Goal: Task Accomplishment & Management: Manage account settings

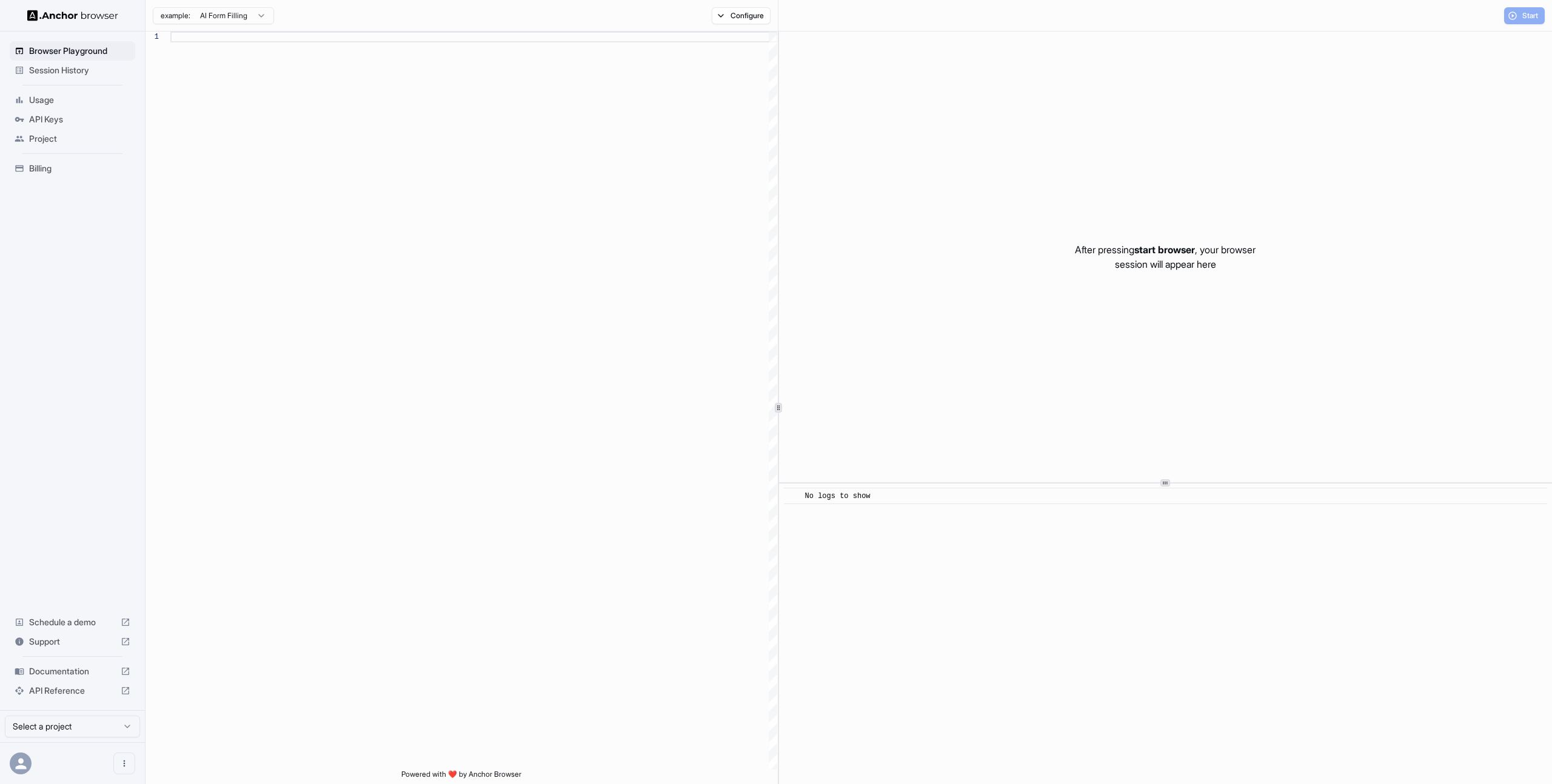
scroll to position [109, 0]
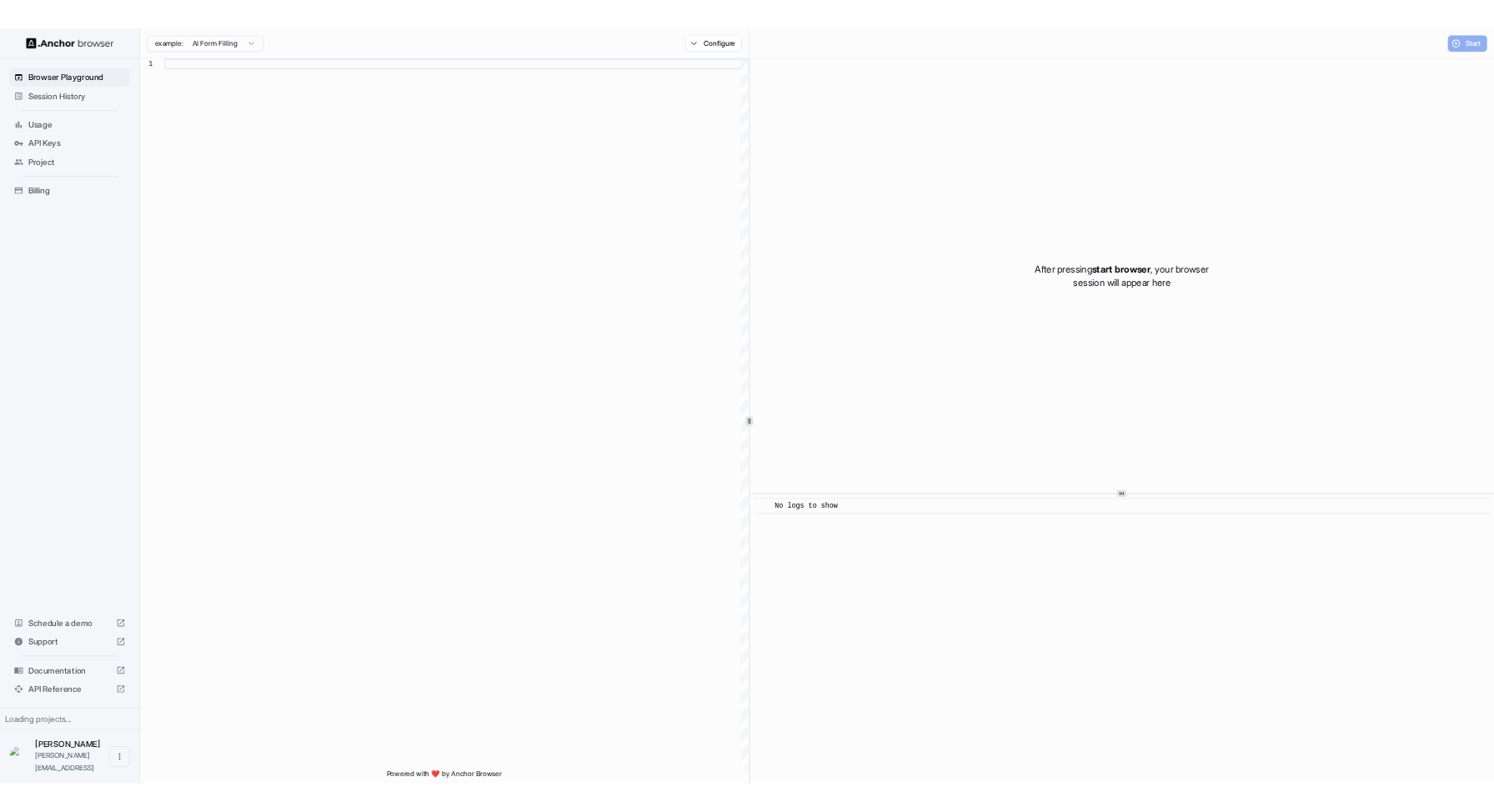
scroll to position [150, 0]
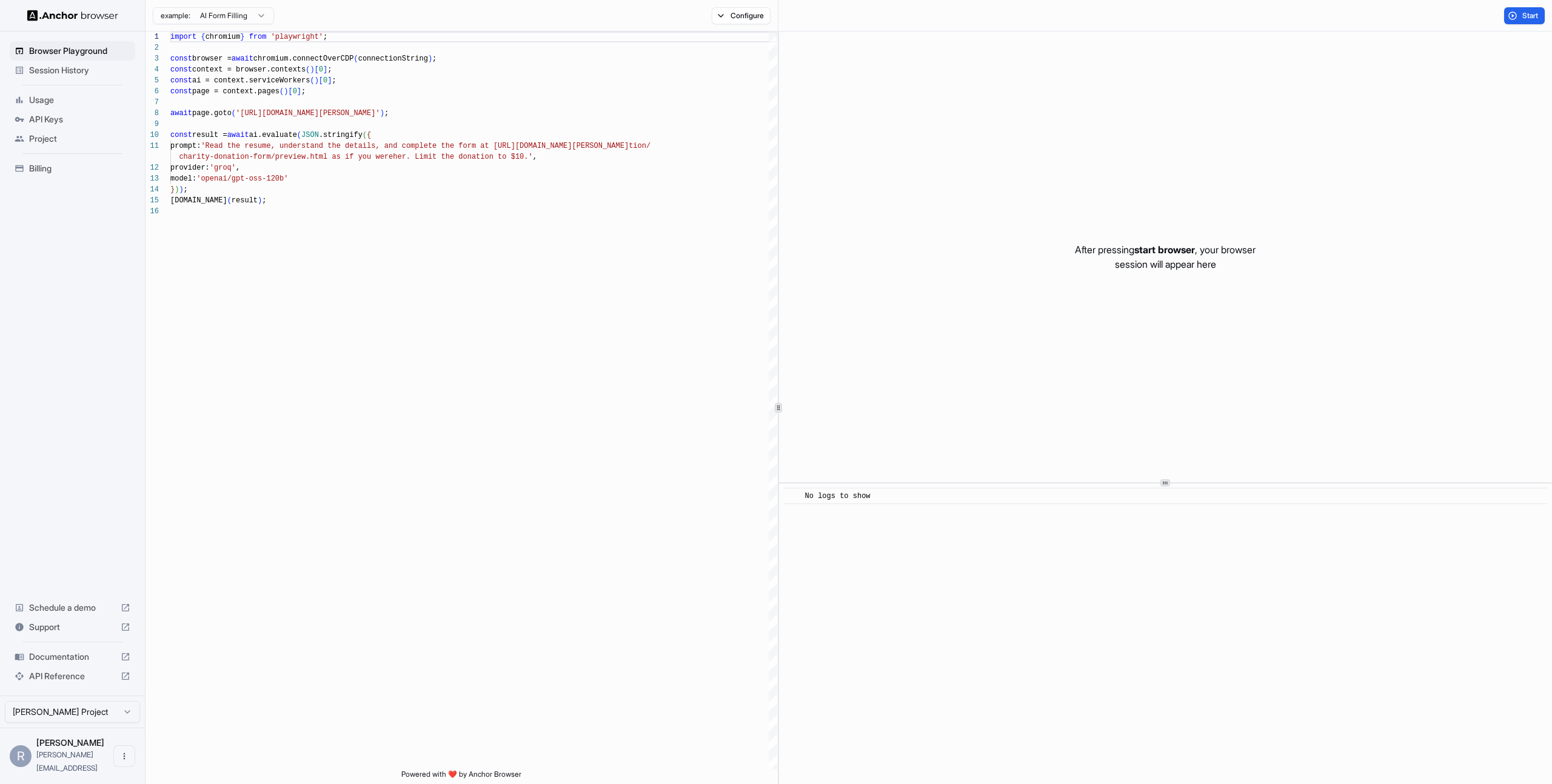
click at [102, 74] on span "Session History" at bounding box center [80, 71] width 101 height 12
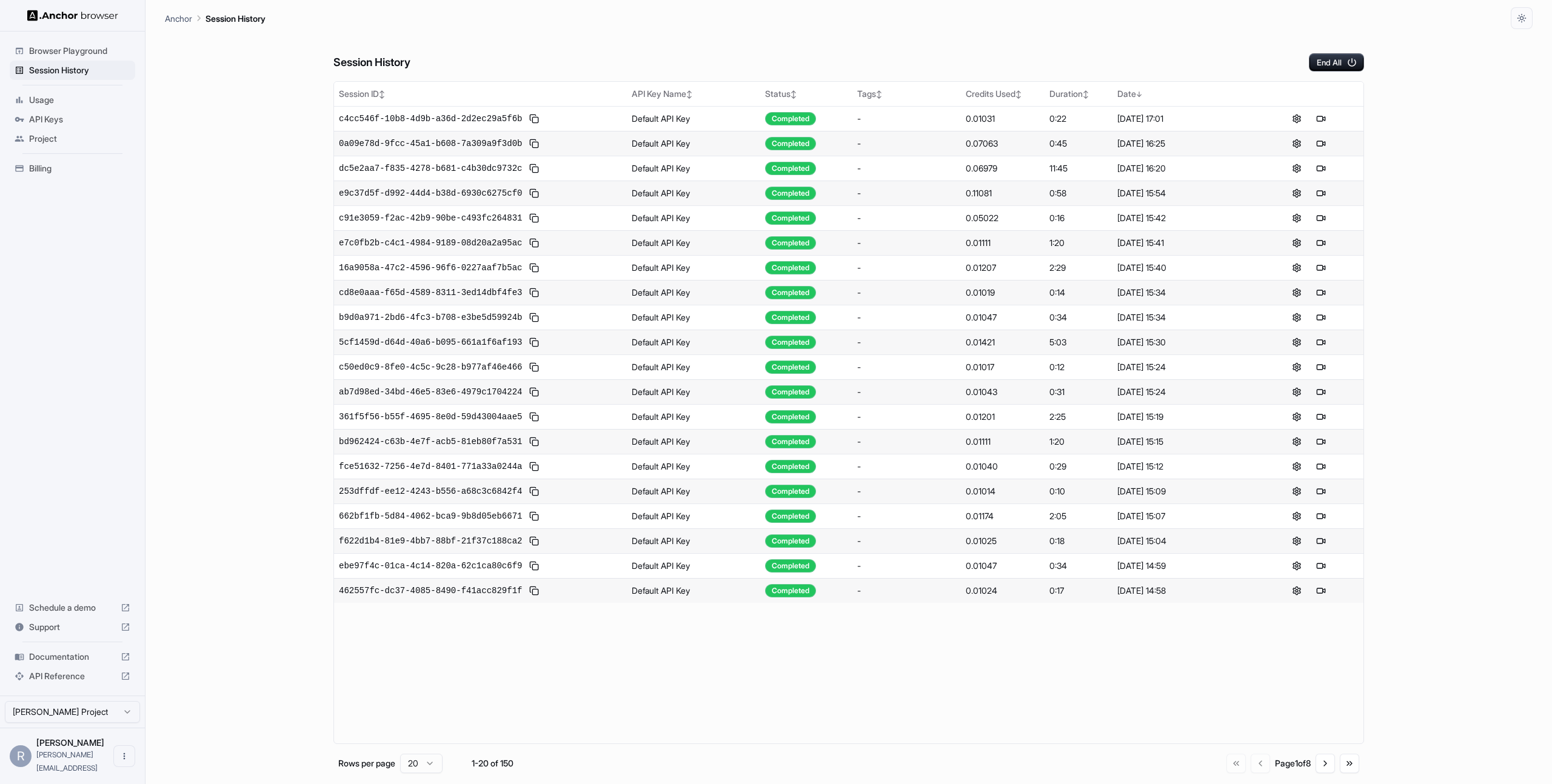
click at [80, 119] on span "API Keys" at bounding box center [80, 119] width 101 height 12
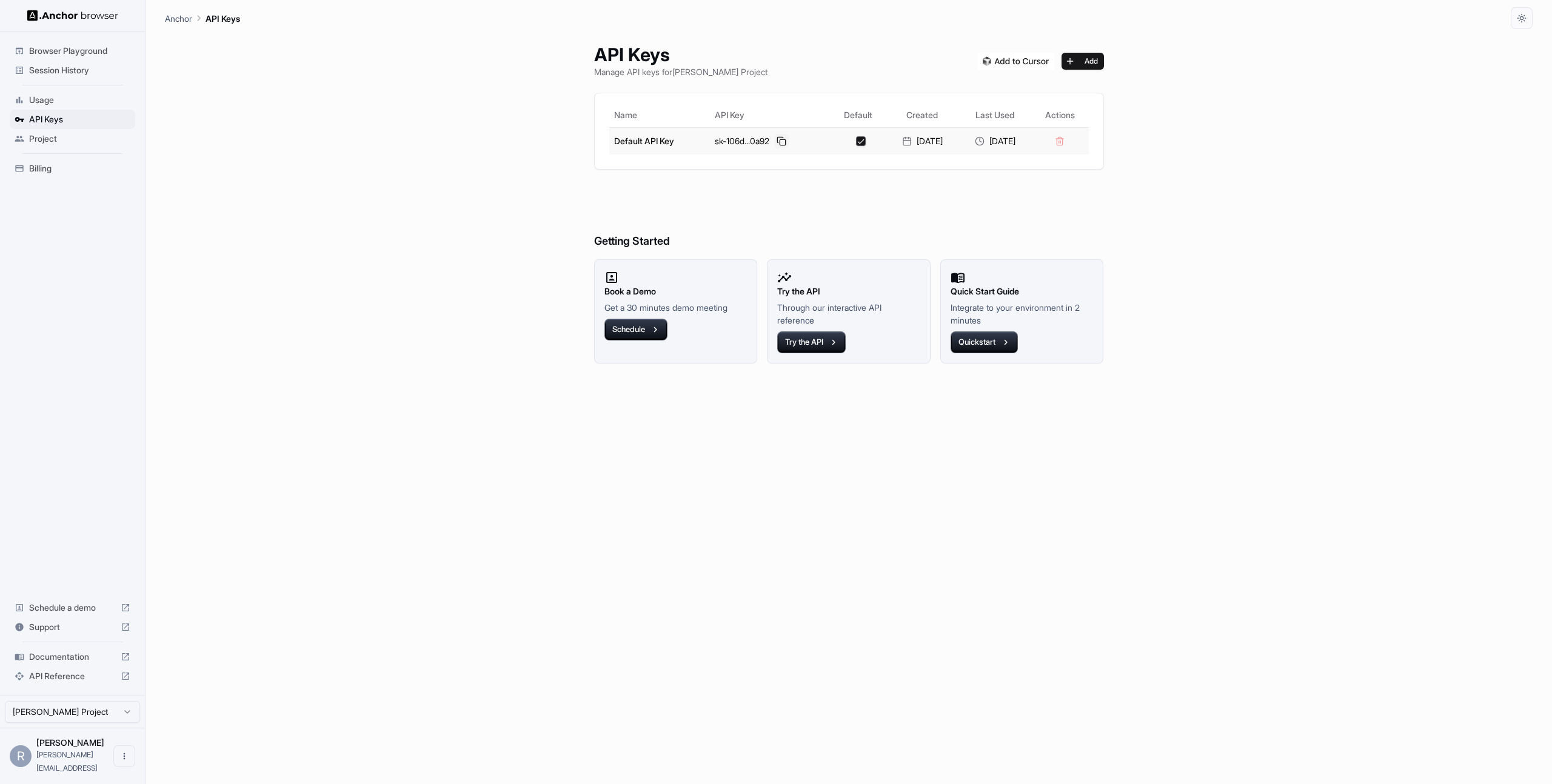
click at [778, 141] on button at bounding box center [782, 141] width 15 height 15
